Goal: Task Accomplishment & Management: Manage account settings

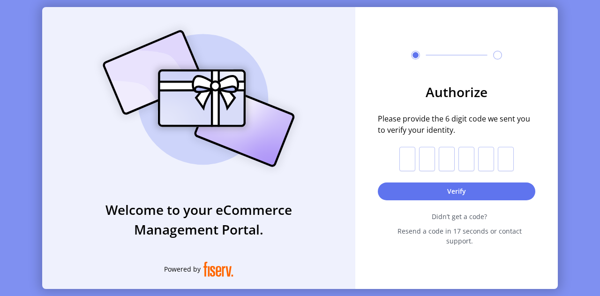
click at [349, 278] on div "Welcome to your eCommerce Management Portal. Powered by" at bounding box center [198, 148] width 313 height 282
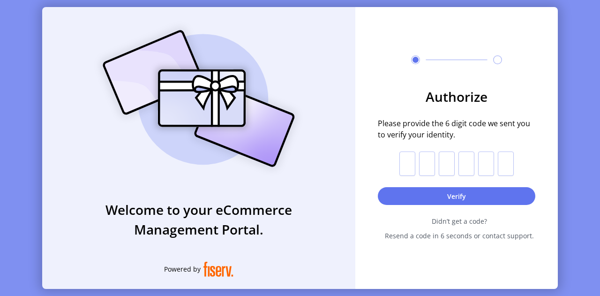
click at [396, 277] on div "Authorize Please provide the 6 digit code we sent you to verify your identity. …" at bounding box center [456, 148] width 203 height 282
click at [408, 167] on input "text" at bounding box center [407, 163] width 16 height 24
type input "*"
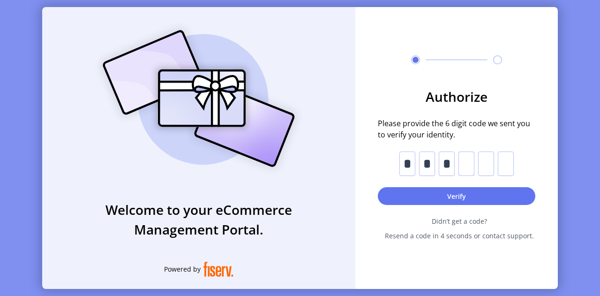
type input "*"
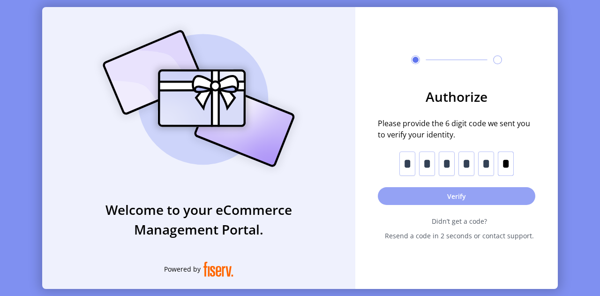
type input "*"
click at [468, 195] on button "Verify" at bounding box center [457, 196] width 158 height 18
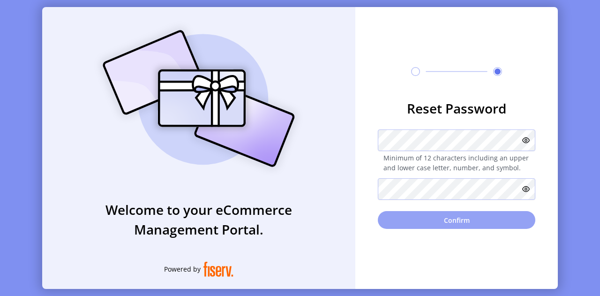
click at [446, 219] on button "Confirm" at bounding box center [457, 220] width 158 height 18
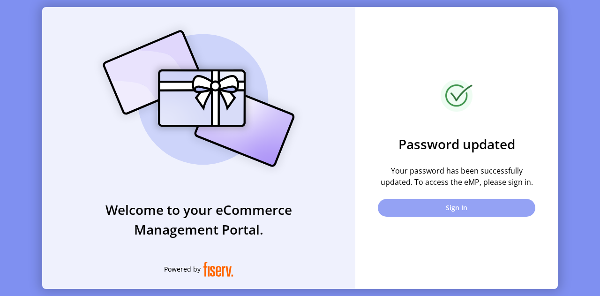
click at [454, 205] on button "Sign In" at bounding box center [457, 208] width 158 height 18
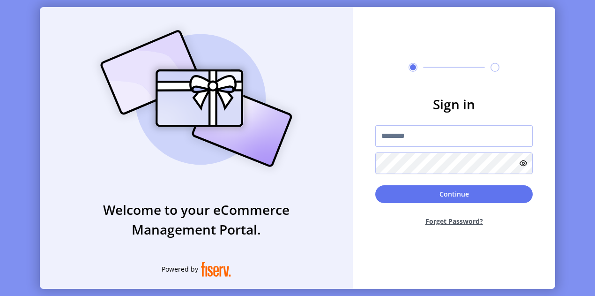
click at [429, 132] on input "text" at bounding box center [454, 136] width 158 height 22
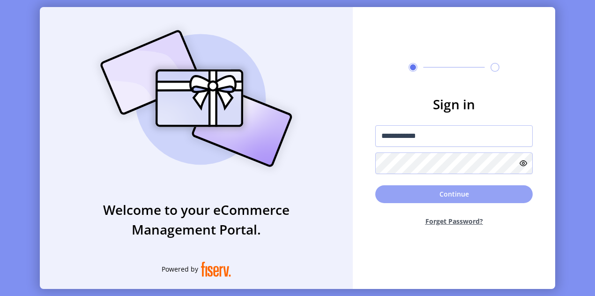
click at [423, 194] on button "Continue" at bounding box center [454, 194] width 158 height 18
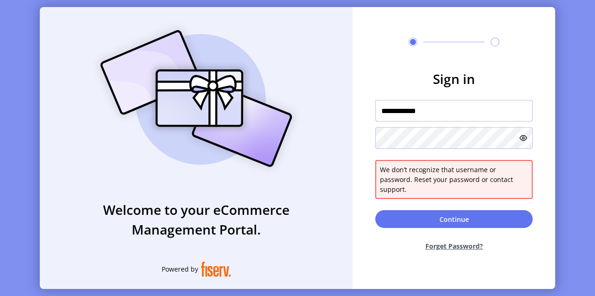
click at [384, 117] on input "**********" at bounding box center [454, 111] width 158 height 22
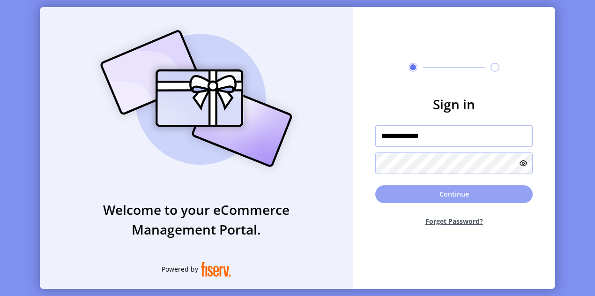
type input "**********"
click at [425, 193] on button "Continue" at bounding box center [454, 194] width 158 height 18
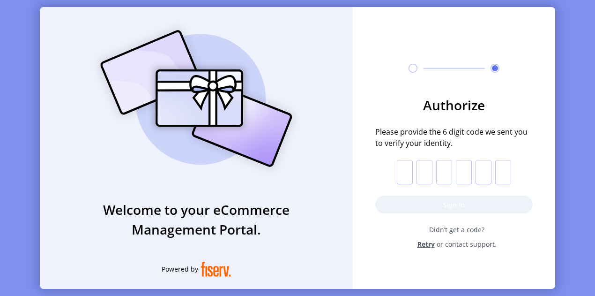
click at [407, 171] on input "text" at bounding box center [405, 172] width 16 height 24
type input "*"
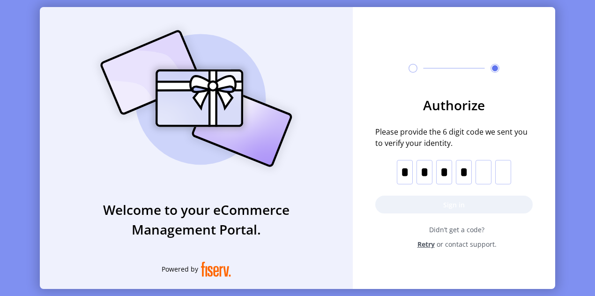
type input "*"
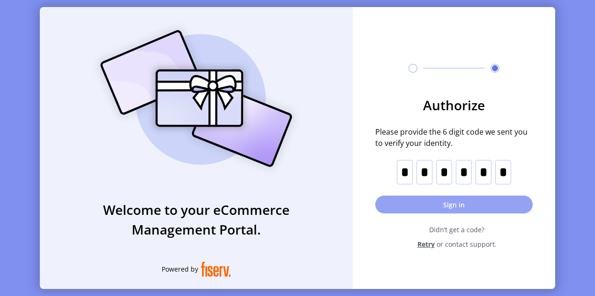
type input "*"
click at [501, 200] on button "Sign in" at bounding box center [454, 204] width 158 height 18
